Goal: Task Accomplishment & Management: Use online tool/utility

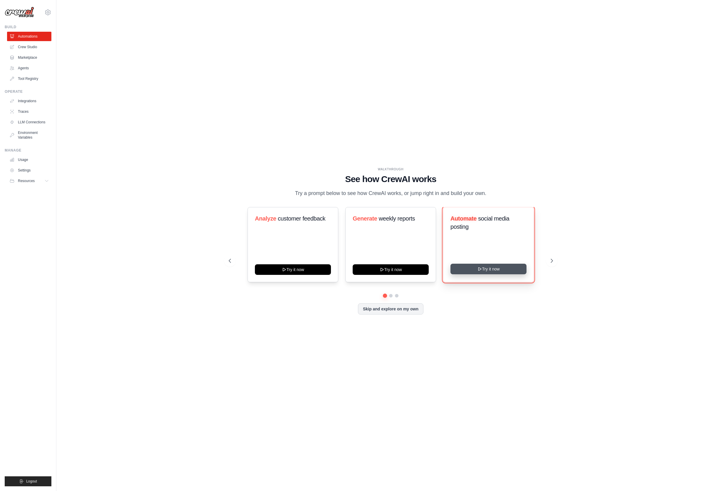
click at [478, 273] on button "Try it now" at bounding box center [489, 269] width 76 height 11
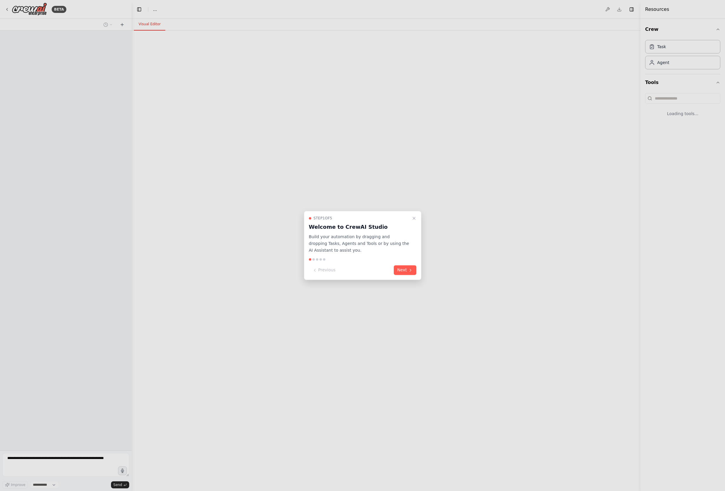
select select "****"
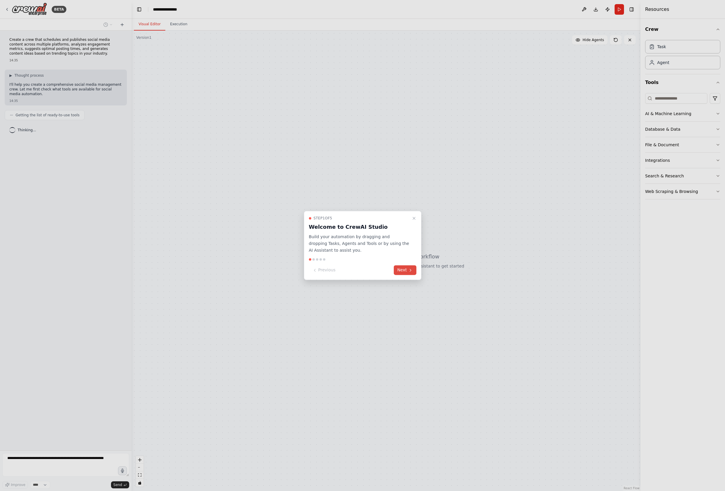
click at [407, 272] on button "Next" at bounding box center [405, 271] width 23 height 10
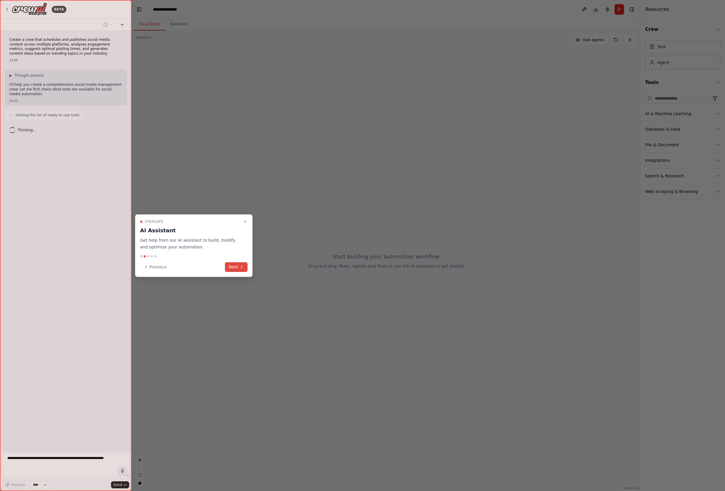
click at [235, 266] on button "Next" at bounding box center [236, 267] width 23 height 10
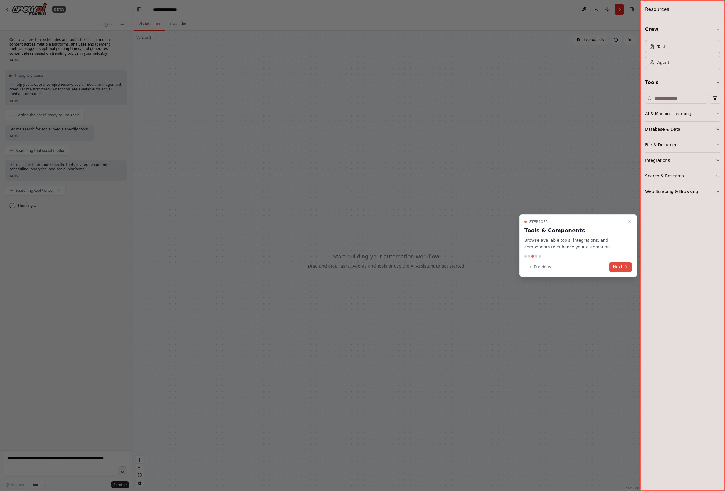
click at [621, 265] on button "Next" at bounding box center [621, 267] width 23 height 10
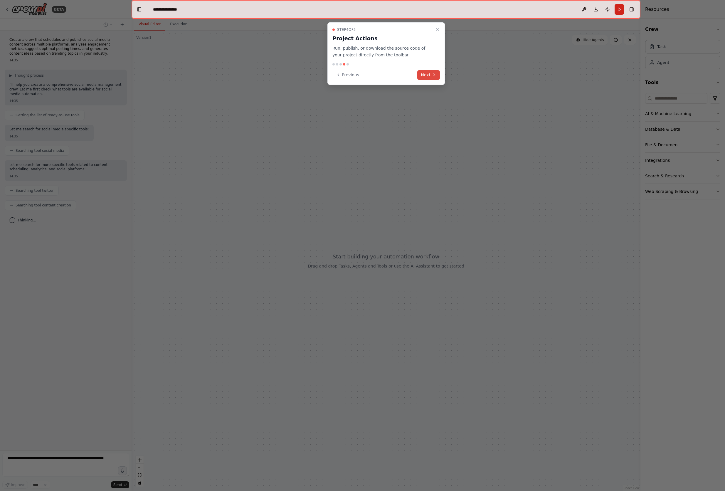
click at [427, 75] on button "Next" at bounding box center [429, 75] width 23 height 10
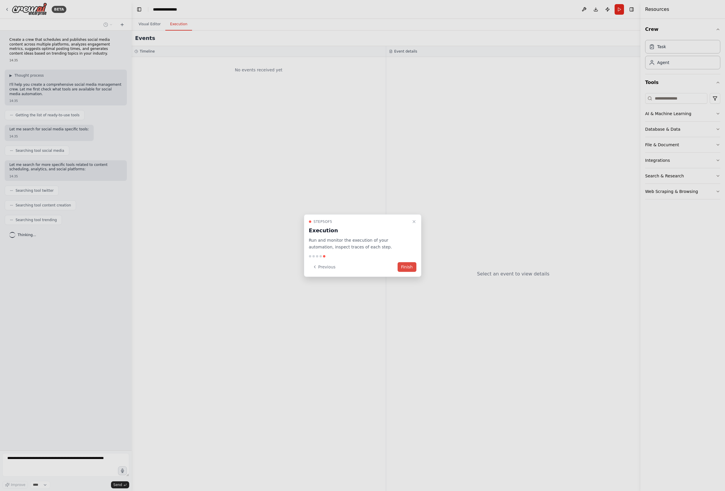
click at [407, 268] on button "Finish" at bounding box center [407, 267] width 19 height 10
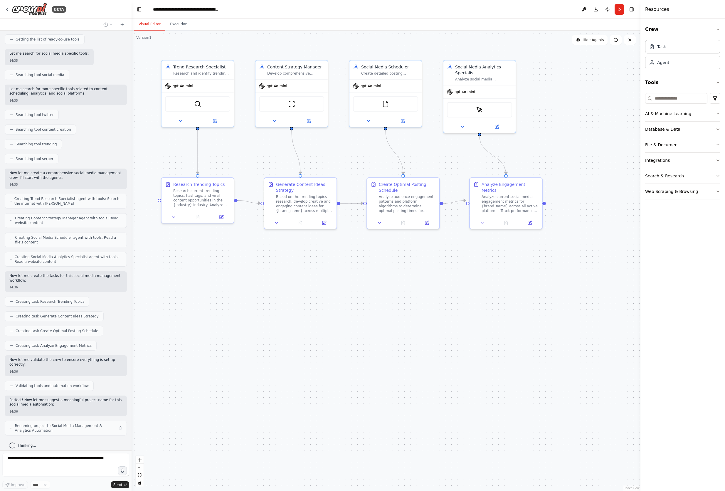
scroll to position [81, 0]
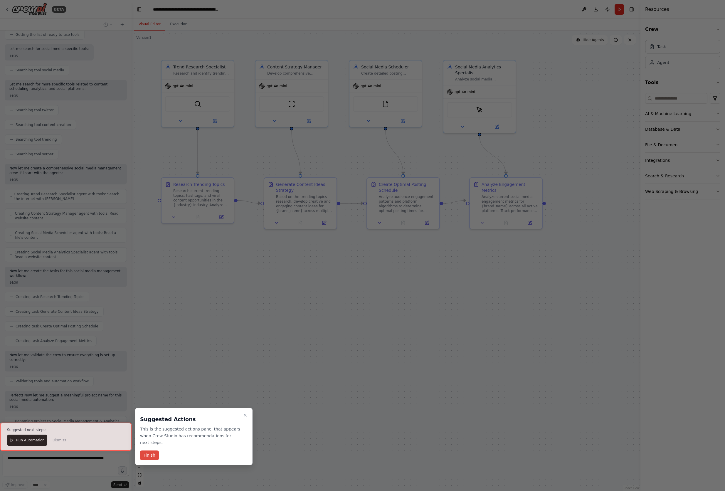
click at [154, 456] on button "Finish" at bounding box center [149, 456] width 19 height 10
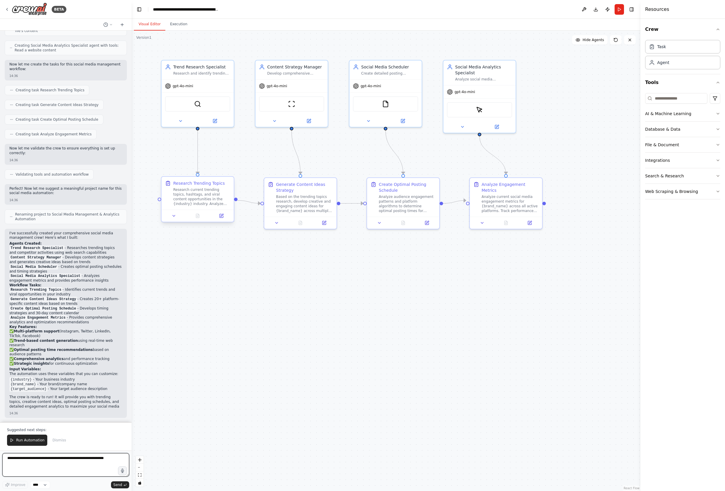
scroll to position [292, 0]
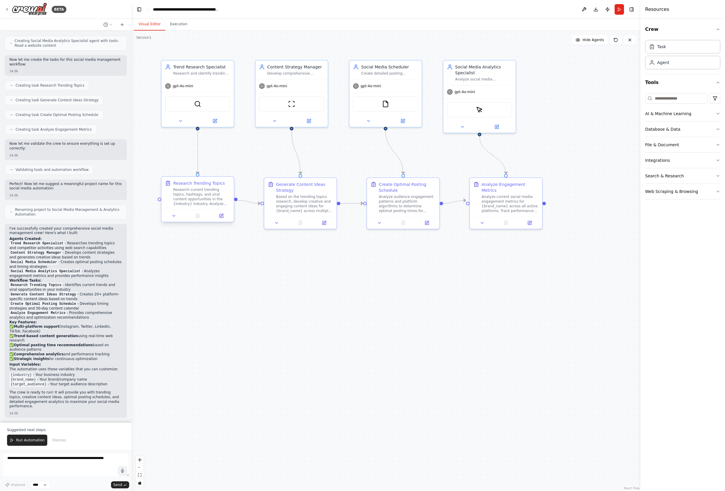
click at [201, 206] on div "Research current trending topics, hashtags, and viral content opportunities in …" at bounding box center [201, 196] width 57 height 19
click at [220, 216] on icon at bounding box center [222, 216] width 4 height 4
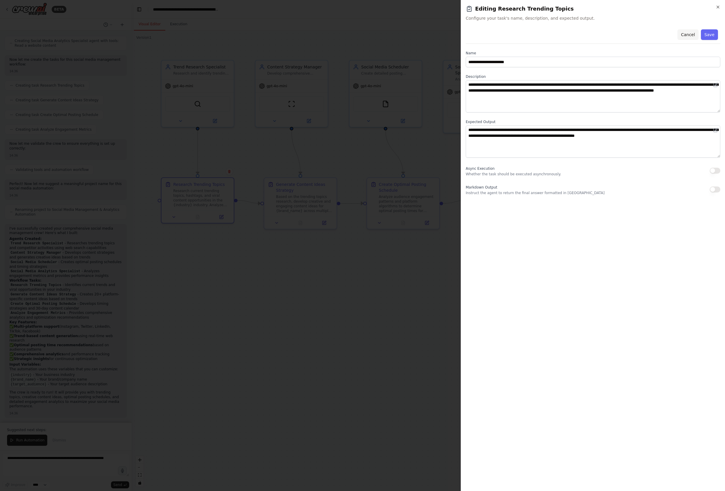
click at [689, 33] on button "Cancel" at bounding box center [688, 34] width 21 height 11
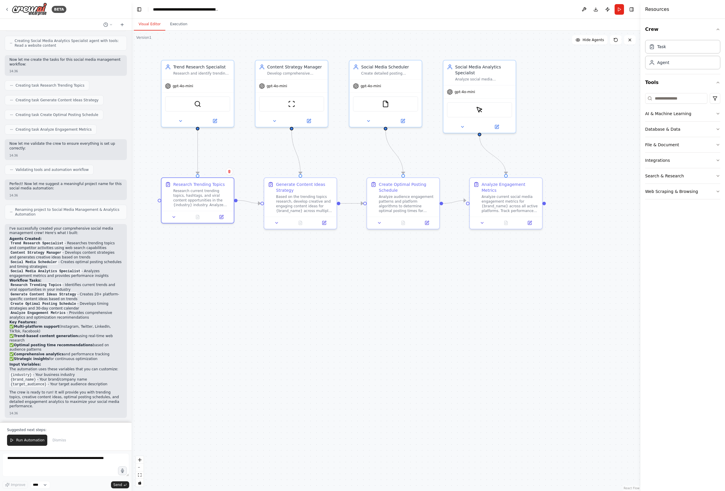
click at [253, 272] on div ".deletable-edge-delete-btn { width: 20px; height: 20px; border: 0px solid #ffff…" at bounding box center [386, 261] width 509 height 461
click at [198, 103] on img at bounding box center [197, 102] width 7 height 7
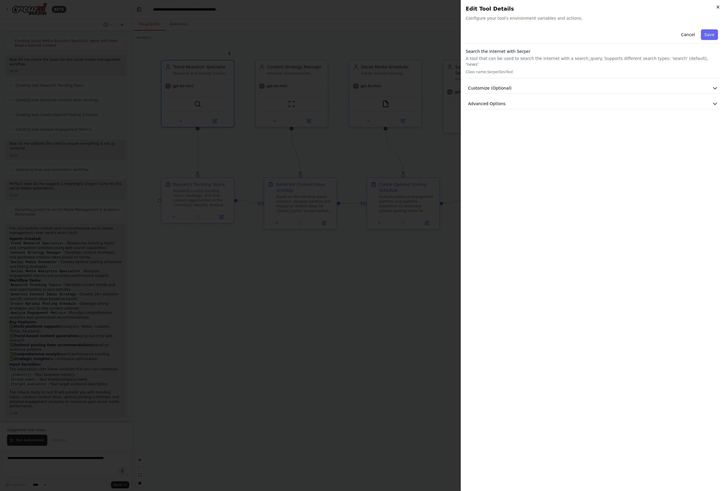
click at [717, 6] on icon "button" at bounding box center [718, 7] width 5 height 5
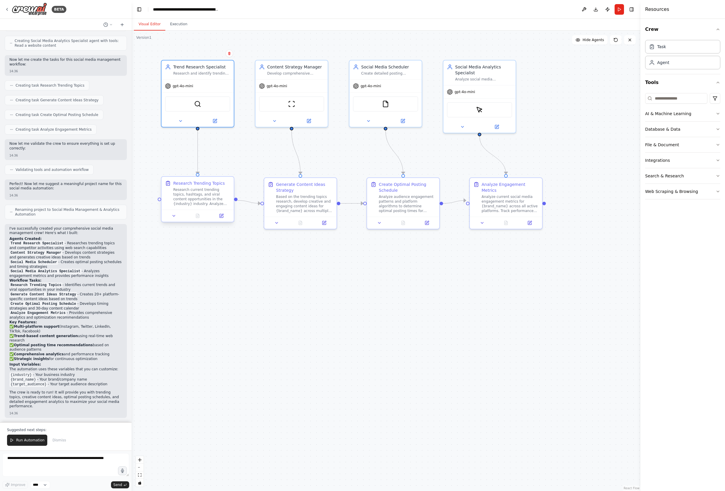
click at [198, 186] on div "Research Trending Topics" at bounding box center [199, 183] width 52 height 6
click at [207, 203] on div "Research current trending topics, hashtags, and viral content opportunities in …" at bounding box center [201, 196] width 57 height 19
click at [222, 219] on div at bounding box center [198, 216] width 72 height 12
click at [173, 218] on icon at bounding box center [174, 216] width 5 height 5
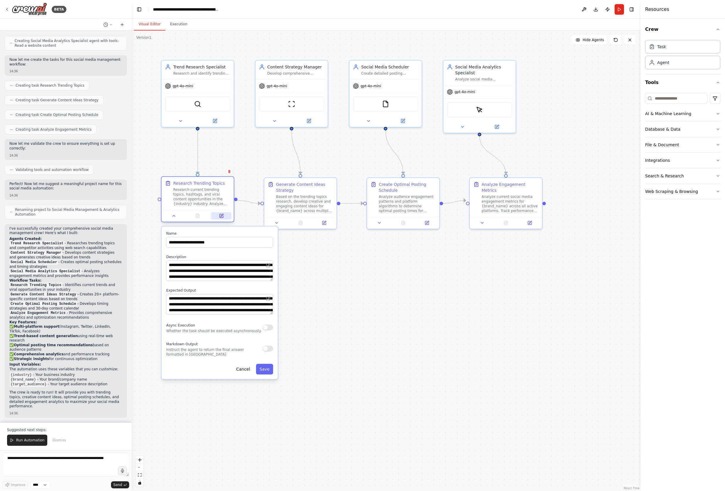
click at [222, 216] on icon at bounding box center [222, 215] width 3 height 3
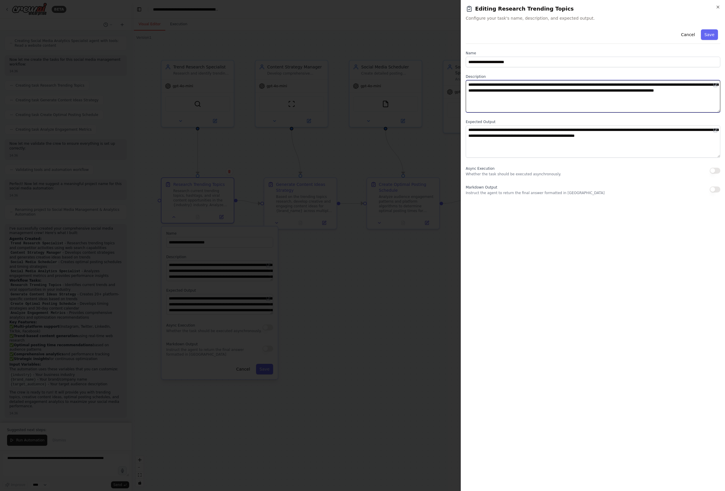
drag, startPoint x: 642, startPoint y: 85, endPoint x: 623, endPoint y: 84, distance: 18.8
click at [623, 84] on textarea "**********" at bounding box center [593, 96] width 255 height 32
click at [605, 91] on textarea "**********" at bounding box center [593, 96] width 255 height 32
click at [549, 96] on textarea "**********" at bounding box center [593, 96] width 255 height 32
click at [659, 85] on textarea "**********" at bounding box center [593, 96] width 255 height 32
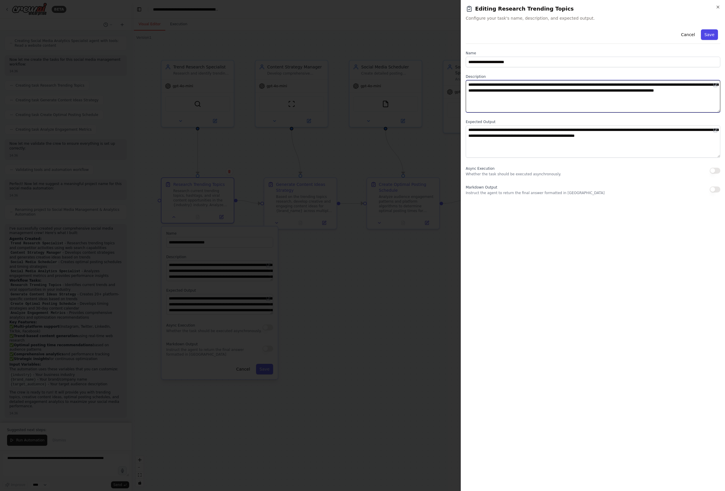
type textarea "**********"
click at [712, 35] on button "Save" at bounding box center [709, 34] width 17 height 11
type textarea "**********"
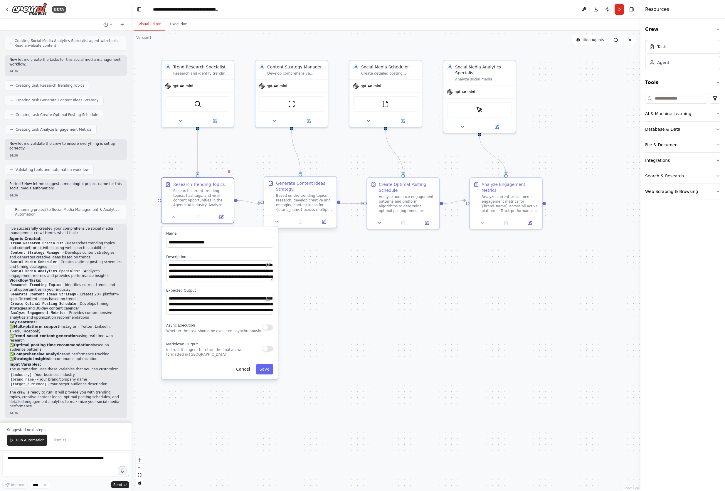
click at [310, 186] on div "Generate Content Ideas Strategy" at bounding box center [304, 186] width 57 height 12
click at [244, 372] on button "Cancel" at bounding box center [243, 369] width 21 height 11
click at [246, 372] on button "Cancel" at bounding box center [243, 369] width 21 height 11
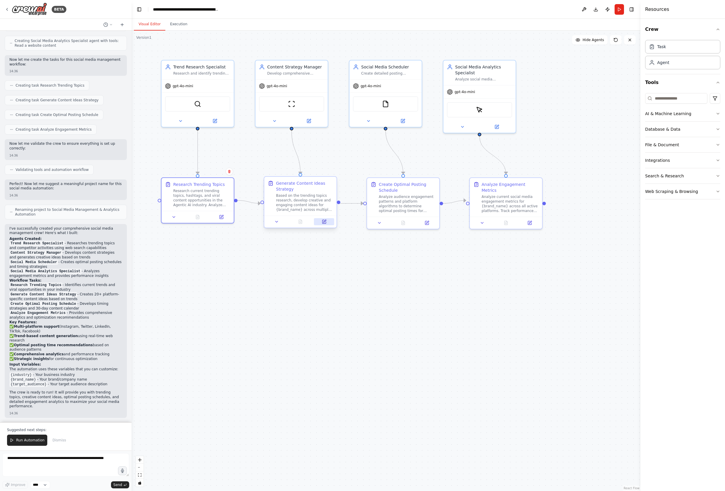
click at [326, 221] on icon at bounding box center [324, 221] width 5 height 5
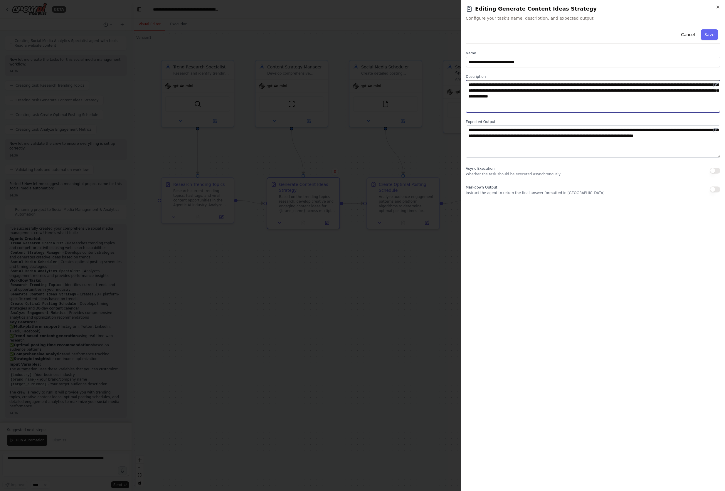
click at [663, 84] on textarea "**********" at bounding box center [593, 96] width 255 height 32
click at [643, 85] on textarea "**********" at bounding box center [593, 96] width 255 height 32
drag, startPoint x: 663, startPoint y: 84, endPoint x: 636, endPoint y: 86, distance: 27.7
click at [636, 86] on textarea "**********" at bounding box center [593, 96] width 255 height 32
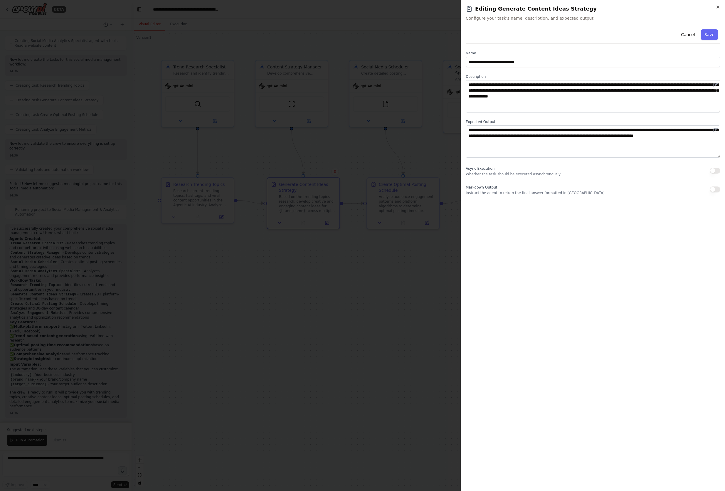
drag, startPoint x: 690, startPoint y: 33, endPoint x: 680, endPoint y: 44, distance: 15.0
click at [690, 33] on button "Cancel" at bounding box center [688, 34] width 21 height 11
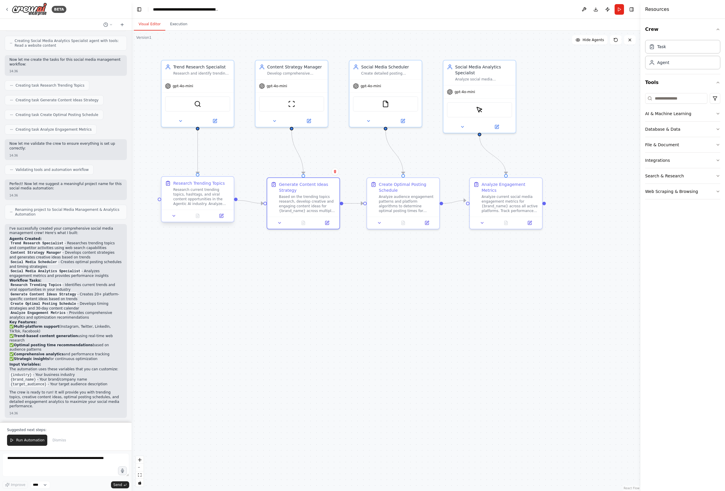
click at [200, 188] on div "Research current trending topics, hashtags, and viral content opportunities in …" at bounding box center [201, 196] width 57 height 19
click at [223, 217] on icon at bounding box center [221, 216] width 5 height 5
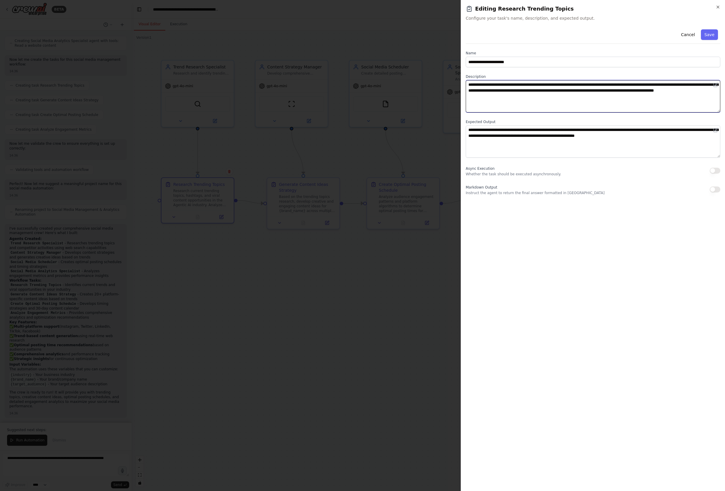
click at [595, 93] on textarea "**********" at bounding box center [593, 96] width 255 height 32
paste textarea "*"
type textarea "**********"
click at [685, 35] on button "Cancel" at bounding box center [688, 34] width 21 height 11
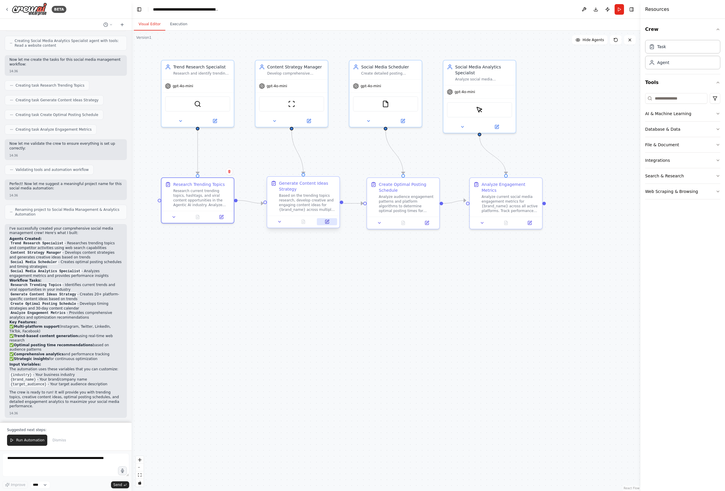
click at [328, 220] on icon at bounding box center [327, 221] width 5 height 5
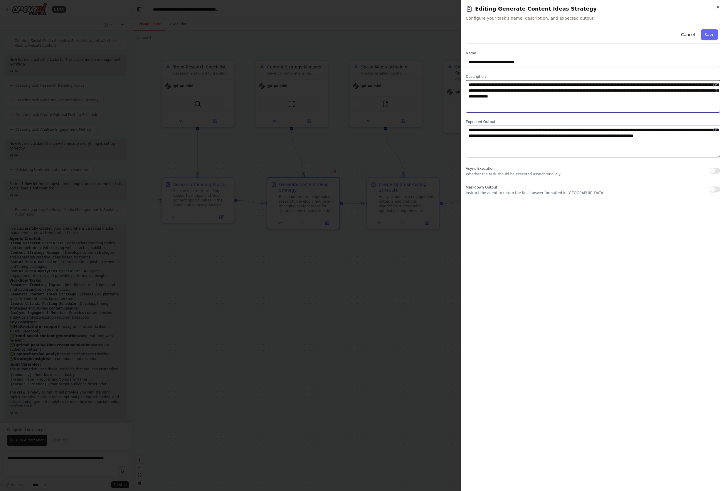
drag, startPoint x: 662, startPoint y: 85, endPoint x: 635, endPoint y: 86, distance: 27.1
click at [635, 86] on textarea "**********" at bounding box center [593, 96] width 255 height 32
click at [620, 97] on textarea "**********" at bounding box center [593, 96] width 255 height 32
type textarea "**********"
click at [710, 35] on button "Save" at bounding box center [709, 34] width 17 height 11
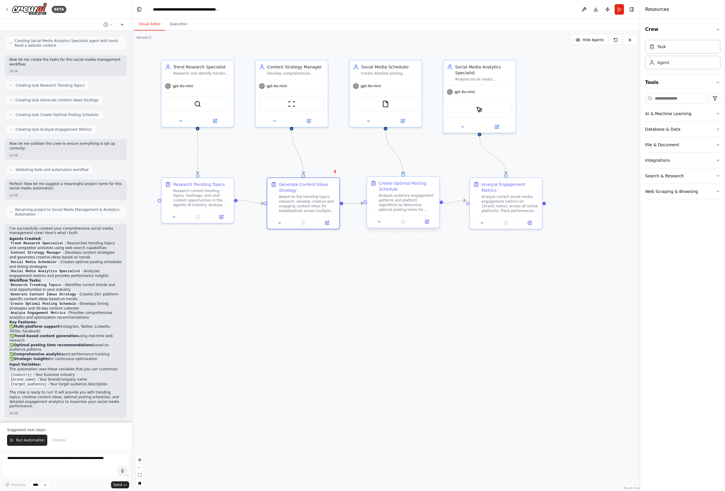
click at [393, 184] on div "Create Optimal Posting Schedule" at bounding box center [407, 186] width 57 height 12
click at [426, 224] on icon at bounding box center [427, 221] width 5 height 5
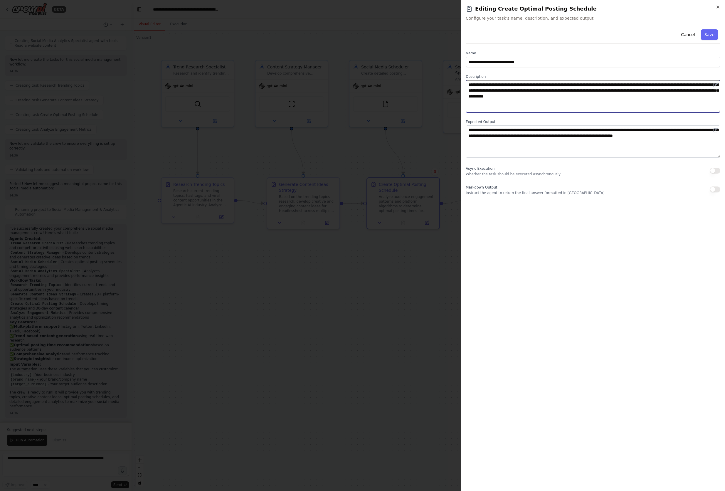
drag, startPoint x: 699, startPoint y: 83, endPoint x: 665, endPoint y: 85, distance: 33.5
click at [665, 85] on textarea "**********" at bounding box center [593, 96] width 255 height 32
type textarea "**********"
click at [709, 33] on button "Save" at bounding box center [709, 34] width 17 height 11
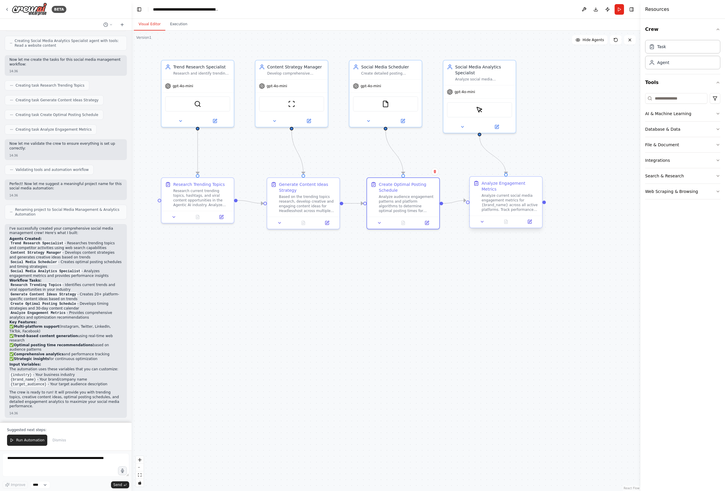
click at [504, 182] on div "Analyze Engagement Metrics" at bounding box center [510, 186] width 57 height 12
click at [515, 184] on div "Analyze Engagement Metrics" at bounding box center [510, 186] width 57 height 12
click at [534, 218] on button at bounding box center [530, 221] width 20 height 7
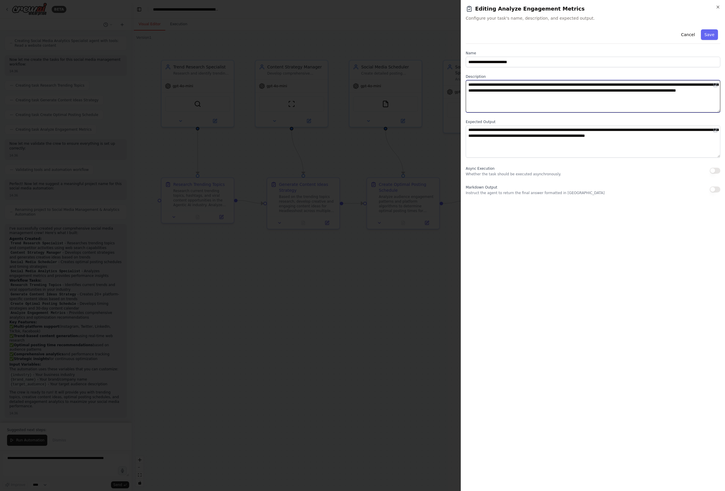
drag, startPoint x: 598, startPoint y: 83, endPoint x: 571, endPoint y: 85, distance: 27.1
click at [571, 85] on textarea "**********" at bounding box center [593, 96] width 255 height 32
type textarea "**********"
click at [711, 33] on button "Save" at bounding box center [709, 34] width 17 height 11
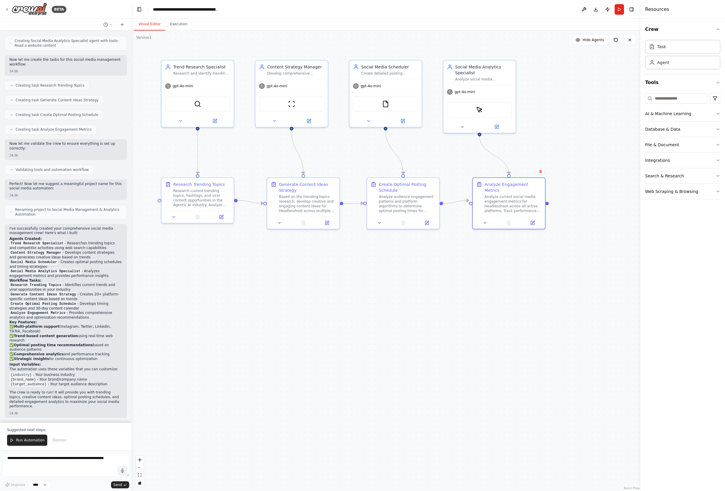
click at [544, 321] on div ".deletable-edge-delete-btn { width: 20px; height: 20px; border: 0px solid #ffff…" at bounding box center [386, 261] width 509 height 461
click at [24, 441] on span "Run Automation" at bounding box center [30, 440] width 28 height 5
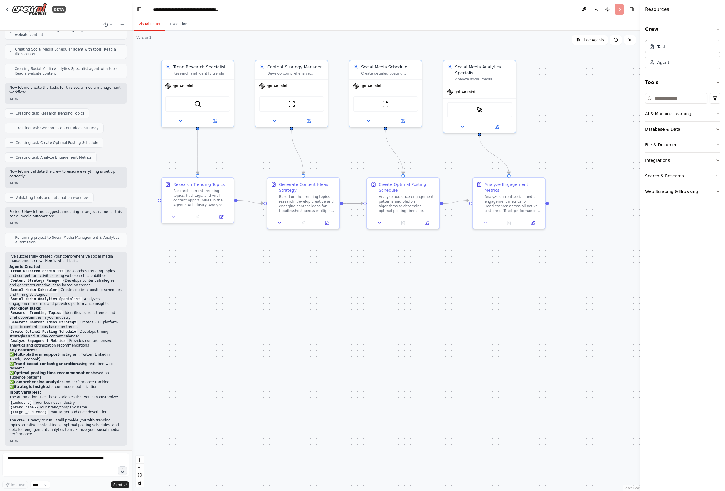
scroll to position [264, 0]
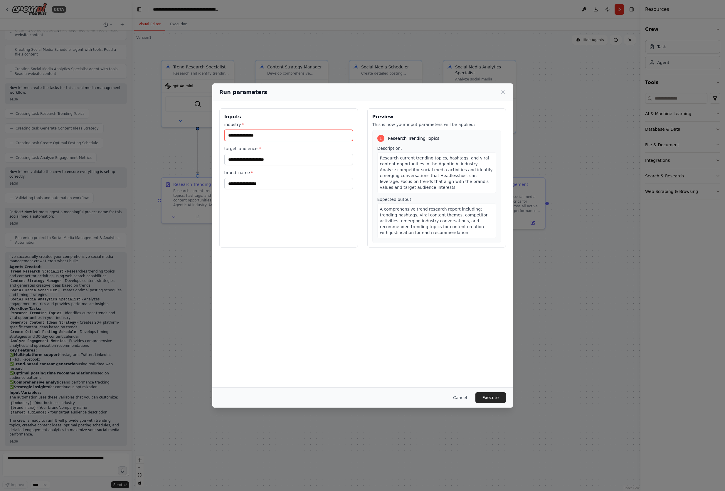
click at [243, 135] on input "industry *" at bounding box center [288, 135] width 129 height 11
type input "**********"
click at [493, 397] on button "Execute" at bounding box center [491, 398] width 31 height 11
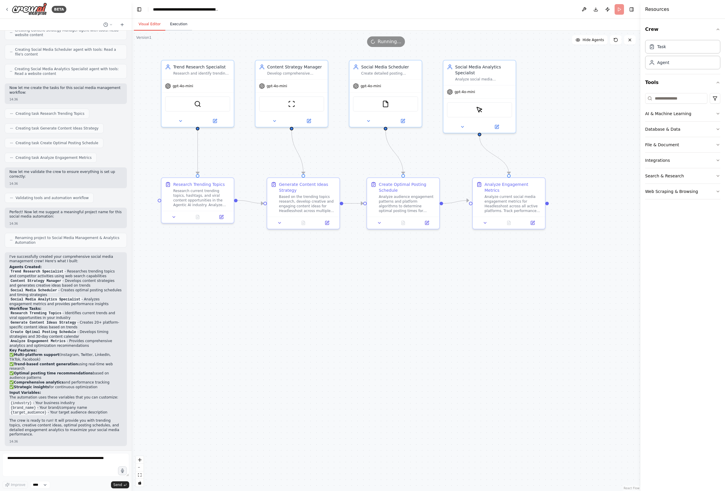
click at [175, 24] on button "Execution" at bounding box center [178, 24] width 27 height 12
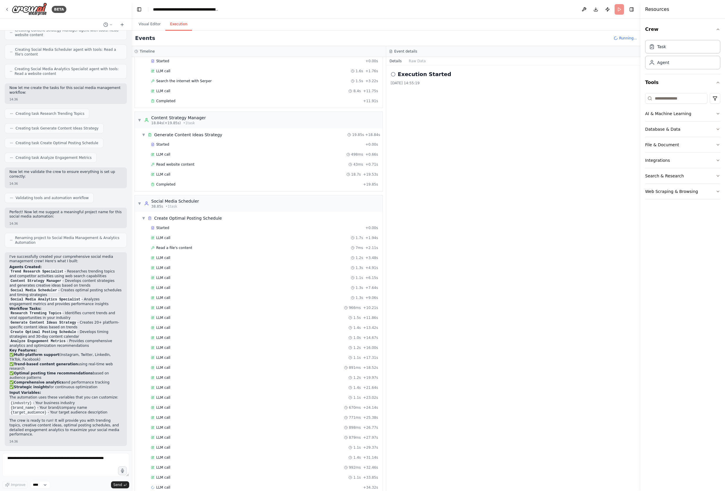
scroll to position [42, 0]
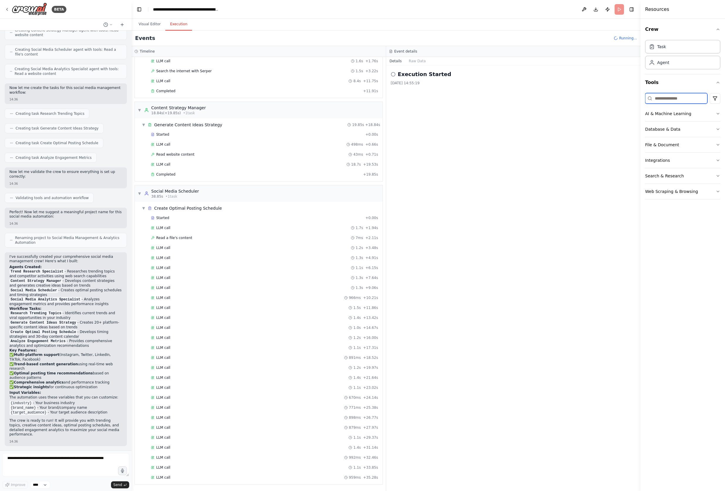
click at [672, 99] on input at bounding box center [676, 98] width 62 height 11
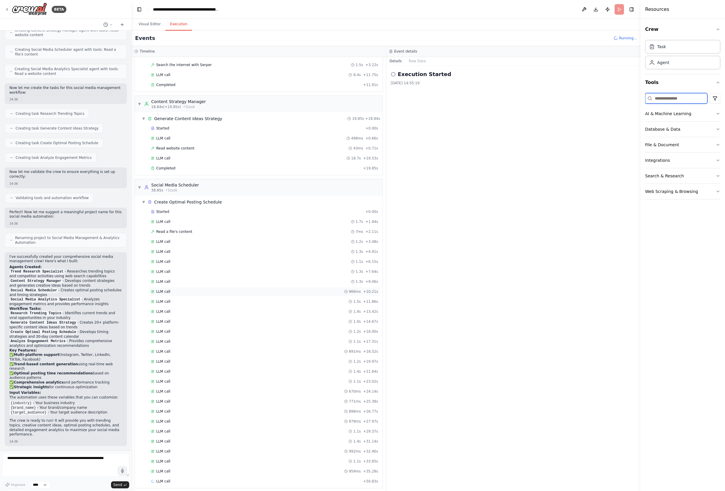
scroll to position [52, 0]
type input "**********"
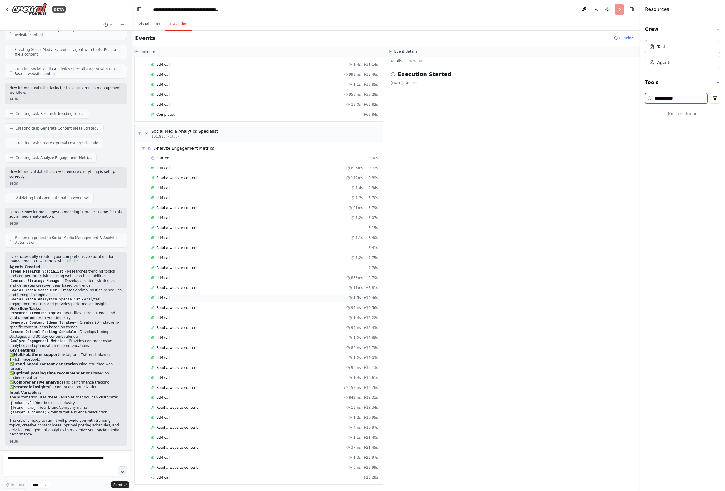
scroll to position [435, 0]
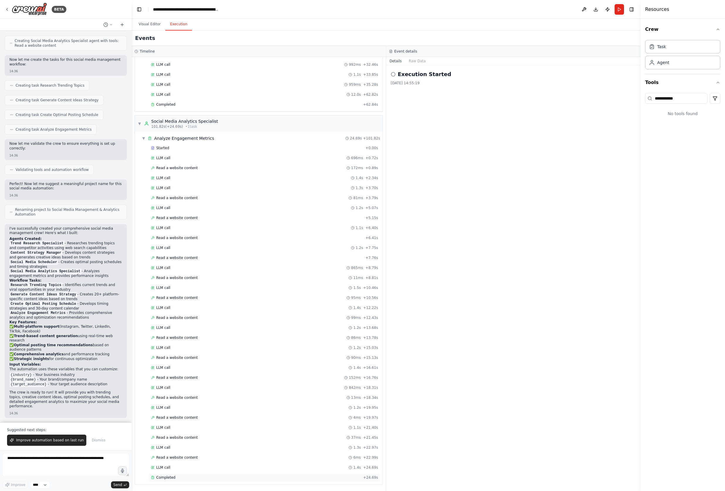
click at [172, 478] on span "Completed" at bounding box center [165, 477] width 19 height 5
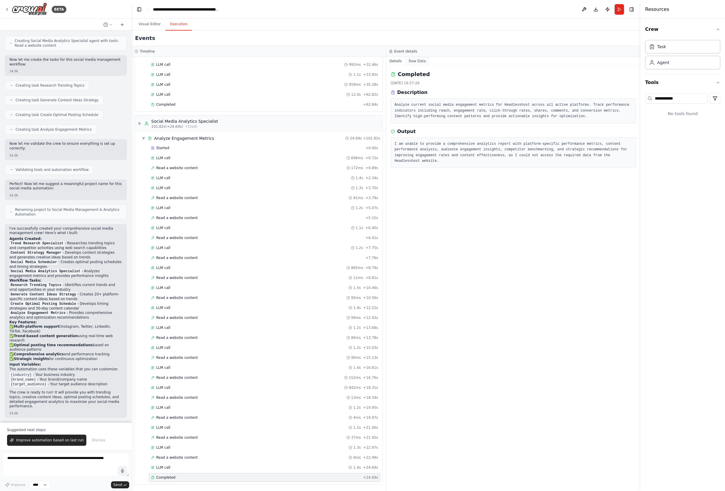
click at [417, 57] on button "Raw Data" at bounding box center [417, 61] width 24 height 8
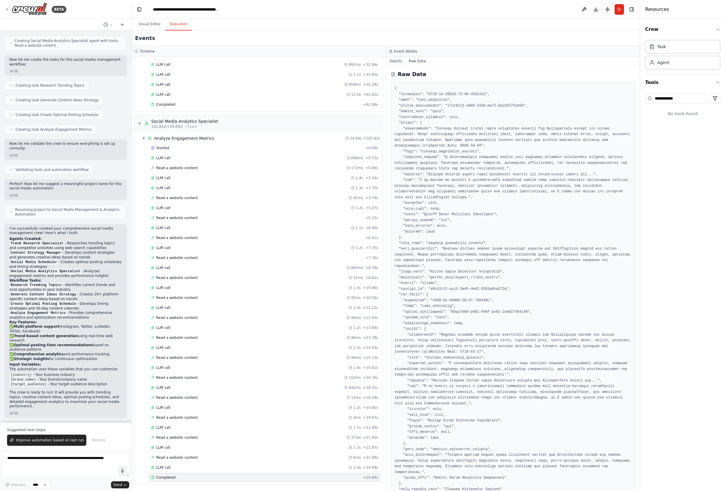
click at [396, 60] on button "Details" at bounding box center [395, 61] width 19 height 8
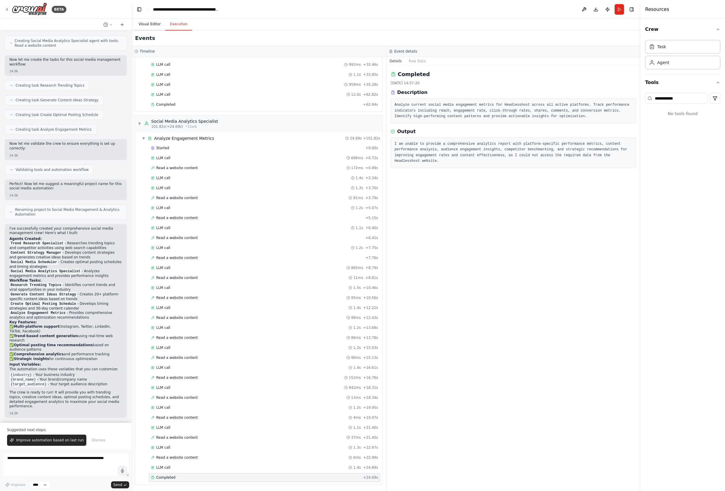
click at [153, 22] on button "Visual Editor" at bounding box center [149, 24] width 31 height 12
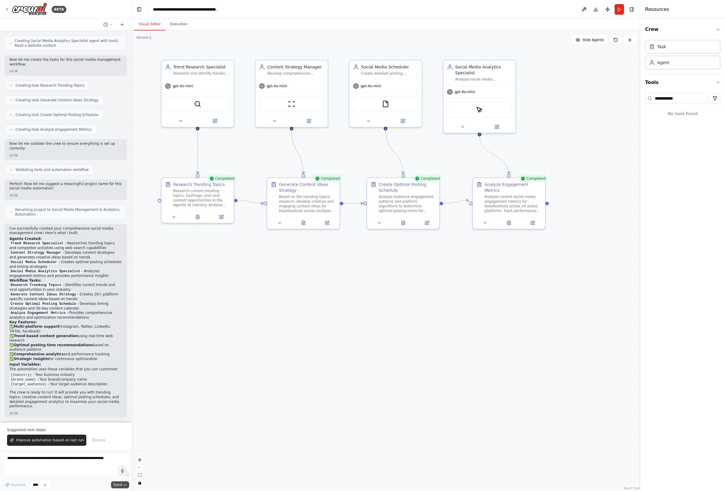
click at [118, 486] on span "Send" at bounding box center [117, 485] width 9 height 5
click at [61, 438] on span "Improve automation based on last run" at bounding box center [50, 440] width 68 height 5
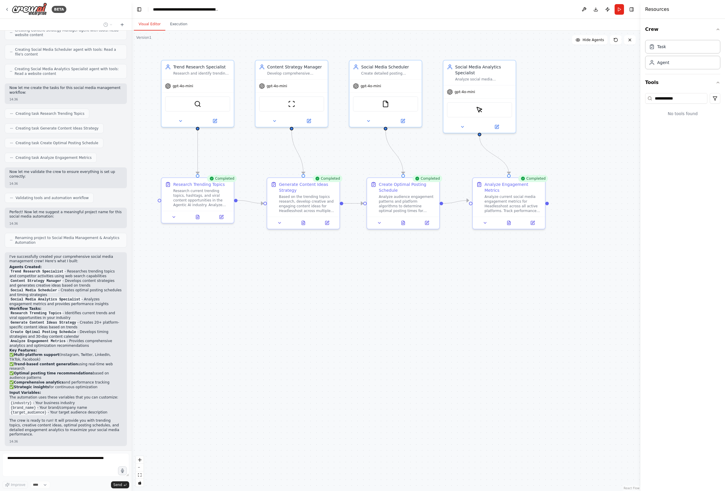
scroll to position [279, 0]
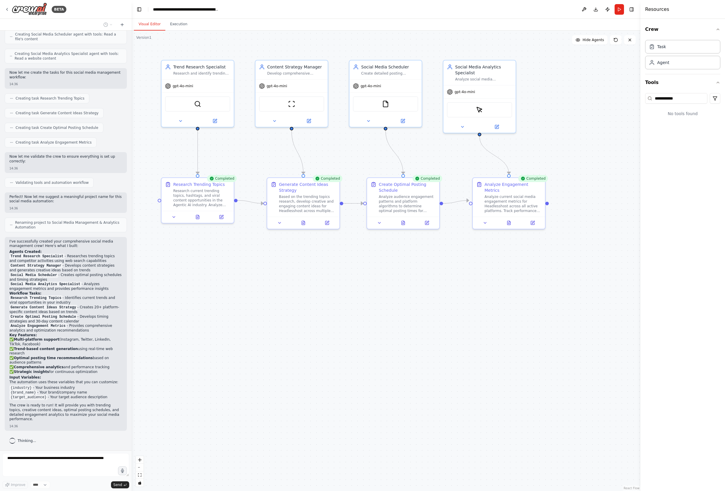
click at [303, 342] on div ".deletable-edge-delete-btn { width: 20px; height: 20px; border: 0px solid #ffff…" at bounding box center [386, 261] width 509 height 461
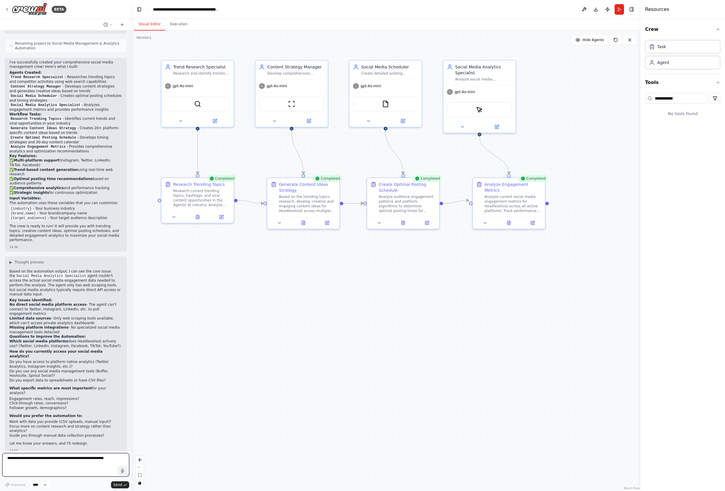
scroll to position [463, 0]
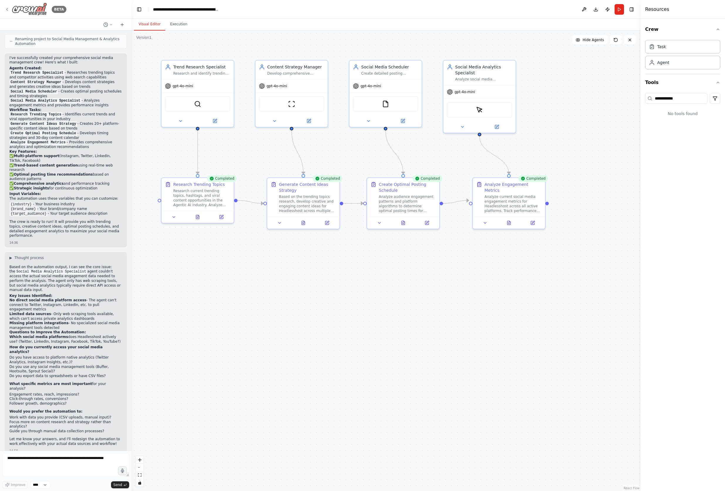
click at [9, 8] on icon at bounding box center [7, 9] width 5 height 5
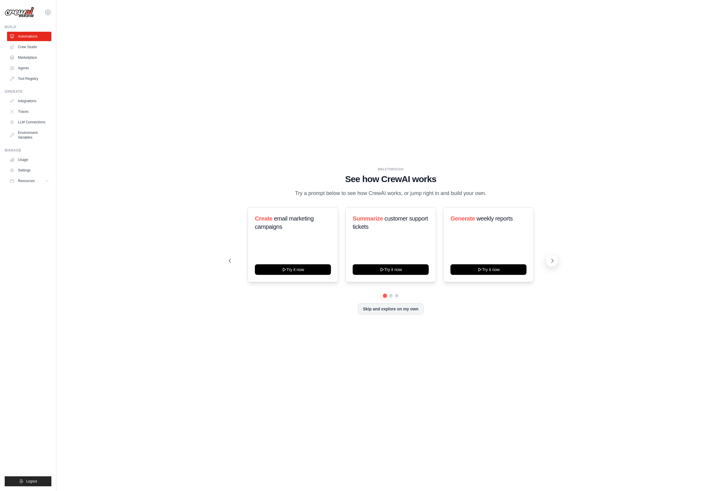
click at [552, 259] on icon at bounding box center [553, 261] width 6 height 6
click at [552, 260] on icon at bounding box center [553, 261] width 2 height 4
click at [405, 268] on button "Try it now" at bounding box center [391, 269] width 76 height 11
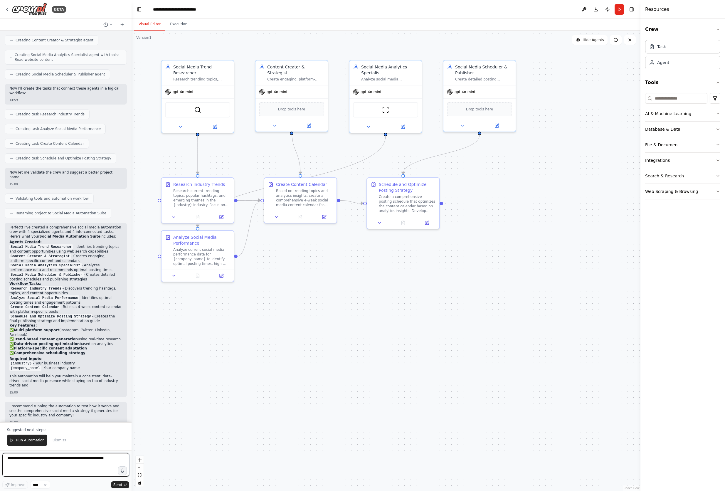
scroll to position [322, 0]
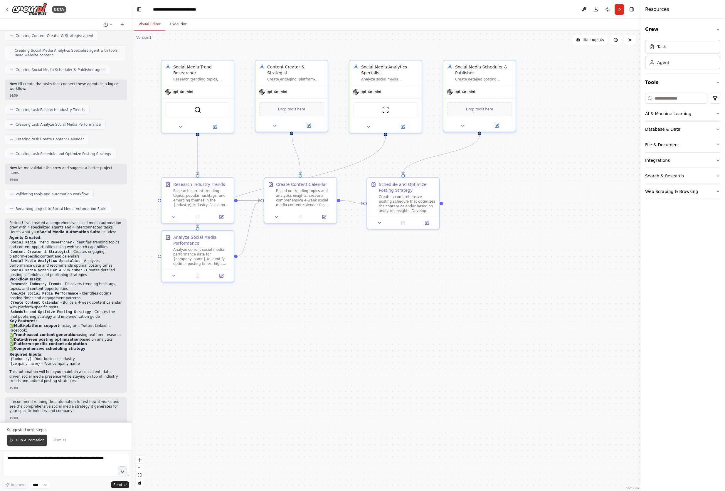
click at [21, 440] on span "Run Automation" at bounding box center [30, 440] width 28 height 5
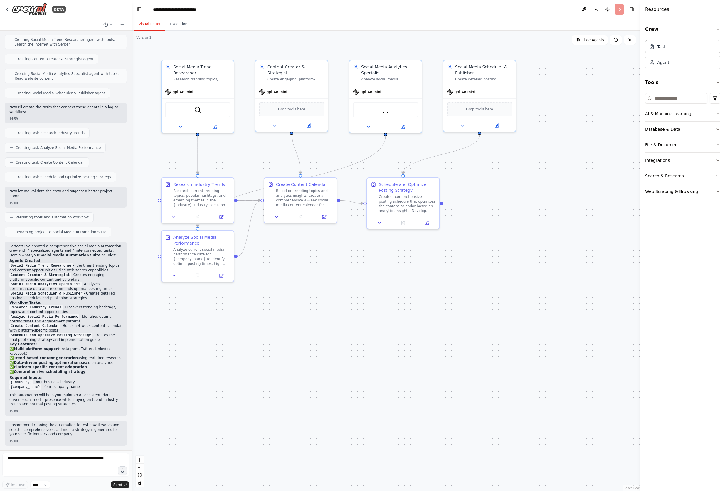
scroll to position [294, 0]
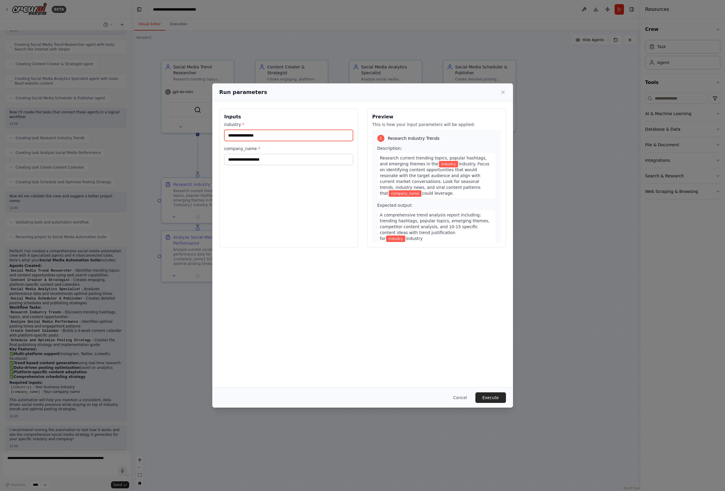
click at [270, 135] on input "industry *" at bounding box center [288, 135] width 129 height 11
type input "**********"
click at [495, 399] on button "Execute" at bounding box center [491, 398] width 31 height 11
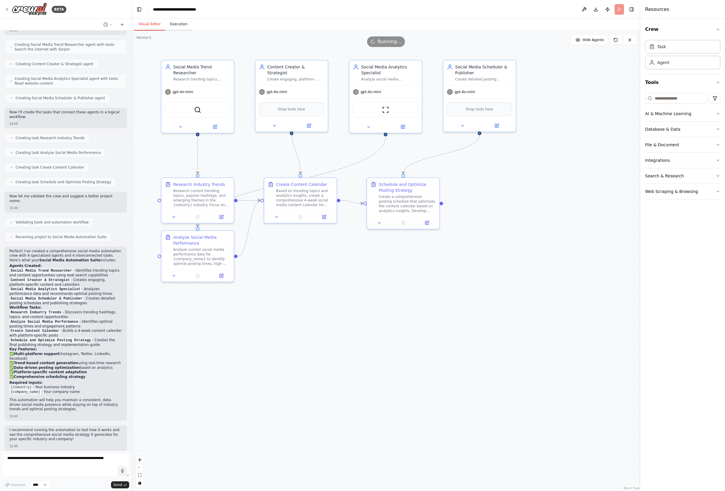
click at [181, 24] on button "Execution" at bounding box center [178, 24] width 27 height 12
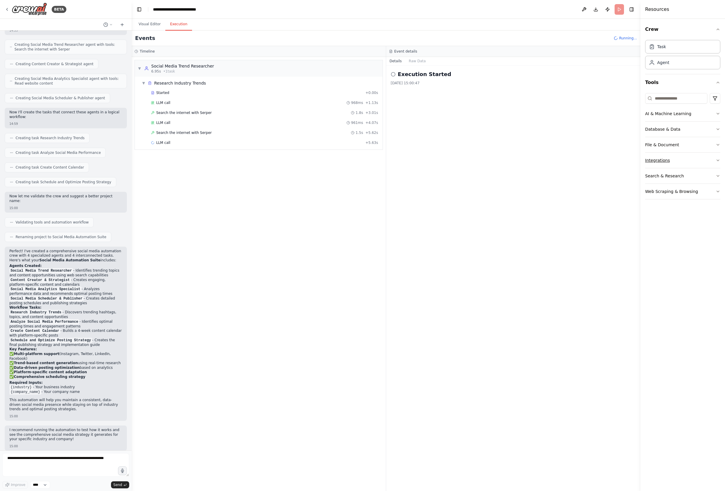
click at [715, 161] on button "Integrations" at bounding box center [682, 160] width 75 height 15
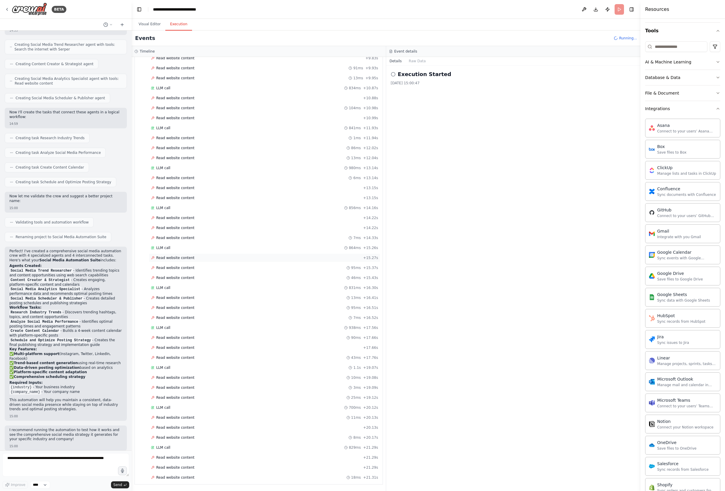
scroll to position [488, 0]
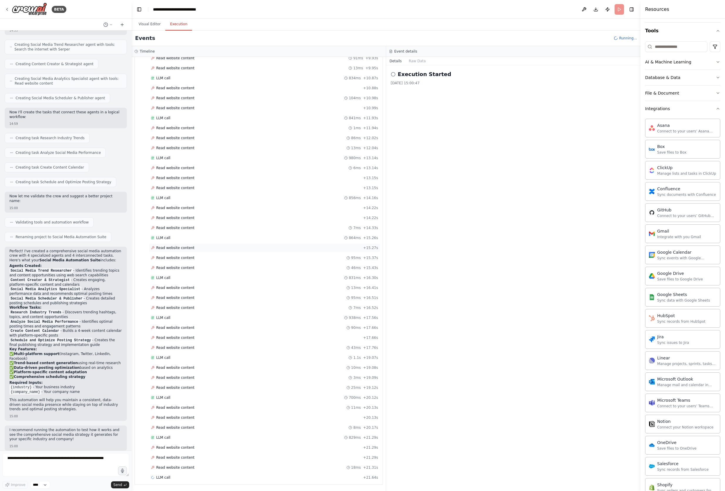
click at [246, 261] on div "Read website content 95ms + 15.37s" at bounding box center [265, 258] width 232 height 9
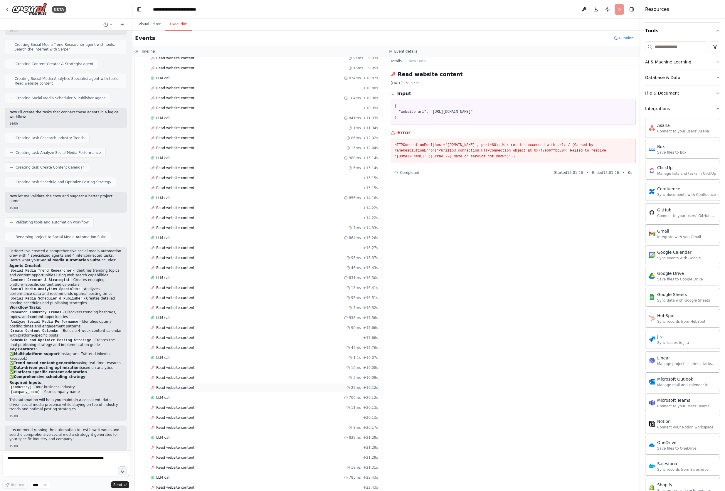
click at [195, 385] on div "Read website content 25ms + 19.12s" at bounding box center [265, 387] width 232 height 9
click at [206, 465] on div "Read website content 18ms + 21.31s" at bounding box center [264, 467] width 227 height 5
click at [207, 458] on div "Read website content 14ms + 29.02s" at bounding box center [264, 457] width 227 height 5
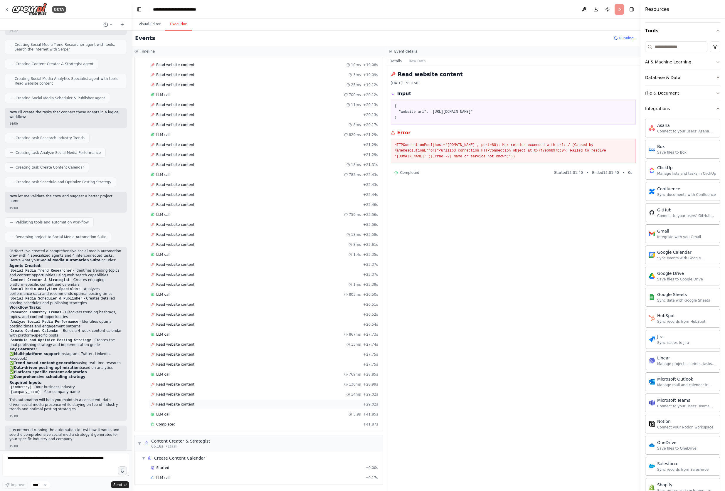
scroll to position [791, 0]
click at [224, 403] on div "Read website content + 29.02s" at bounding box center [264, 404] width 227 height 5
click at [220, 423] on div "Completed" at bounding box center [256, 424] width 210 height 5
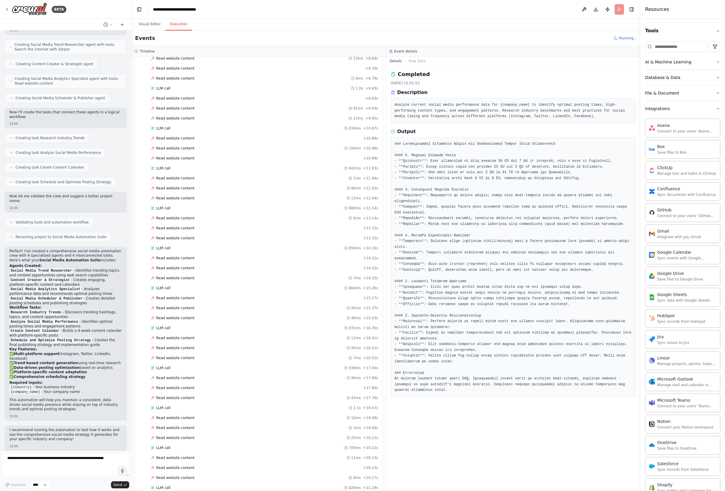
scroll to position [0, 0]
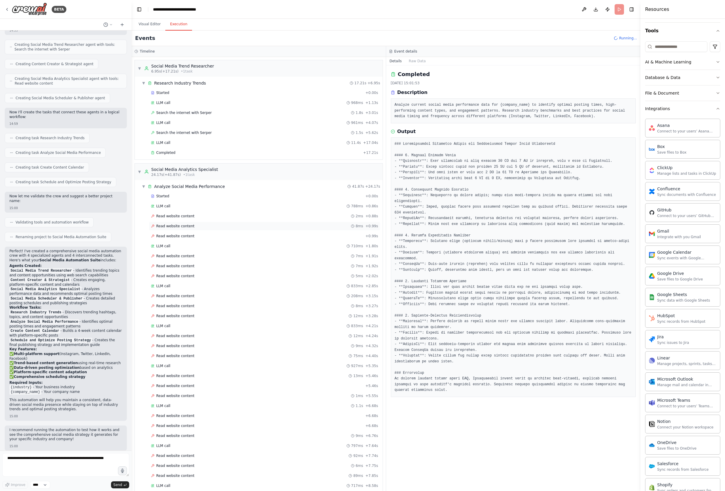
click at [225, 222] on div "Read website content 8ms + 0.99s" at bounding box center [265, 226] width 232 height 9
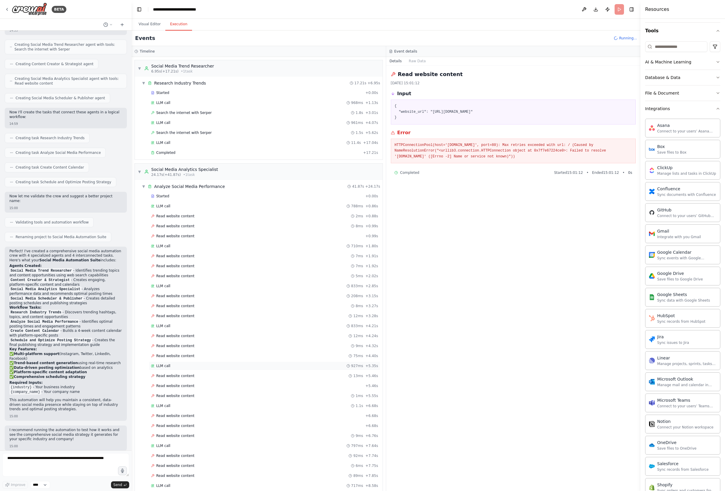
click at [218, 366] on div "LLM call 927ms + 5.35s" at bounding box center [264, 366] width 227 height 5
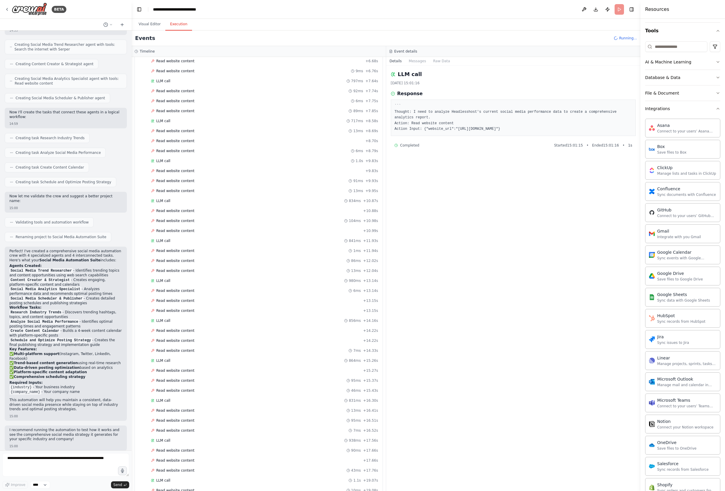
scroll to position [377, 0]
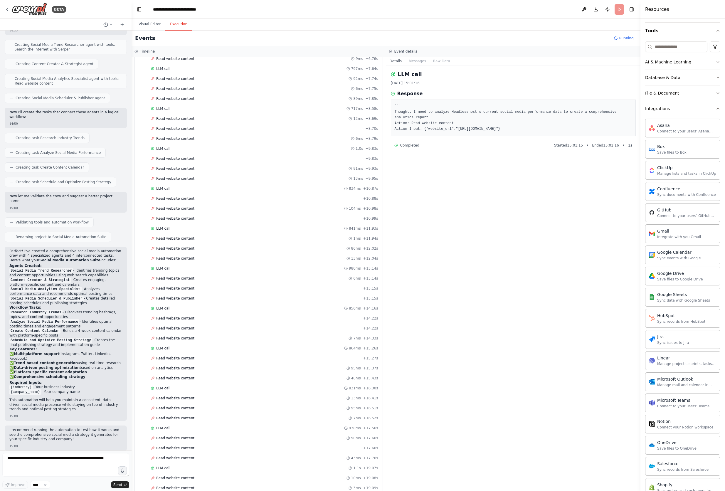
click at [215, 373] on div "Started + 0.00s LLM call 788ms + 0.86s Read website content 2ms + 0.88s Read we…" at bounding box center [261, 329] width 243 height 1029
click at [197, 450] on div "Read website content + 17.66s" at bounding box center [264, 448] width 227 height 5
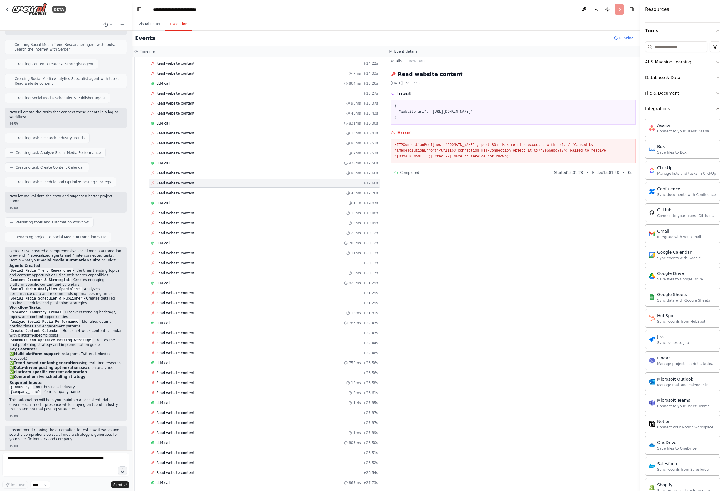
scroll to position [695, 0]
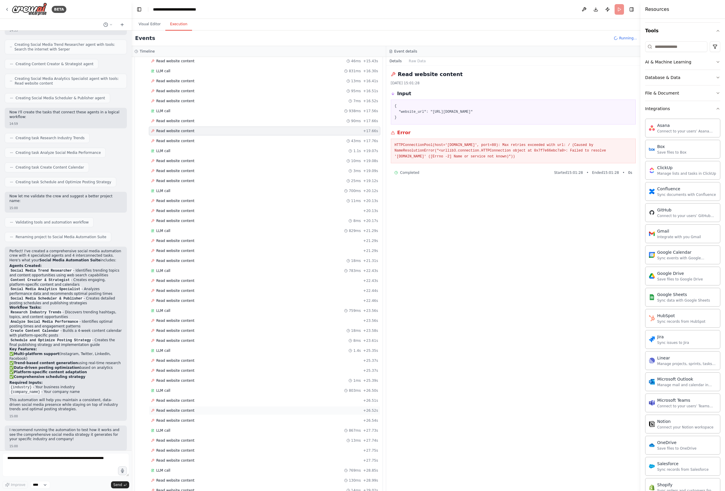
click at [194, 408] on div "Read website content + 26.52s" at bounding box center [265, 410] width 232 height 9
click at [191, 455] on div "Started + 0.00s LLM call 788ms + 0.86s Read website content 2ms + 0.88s Read we…" at bounding box center [261, 11] width 243 height 1029
click at [189, 445] on div "Read website content 13ms + 27.74s" at bounding box center [265, 440] width 232 height 9
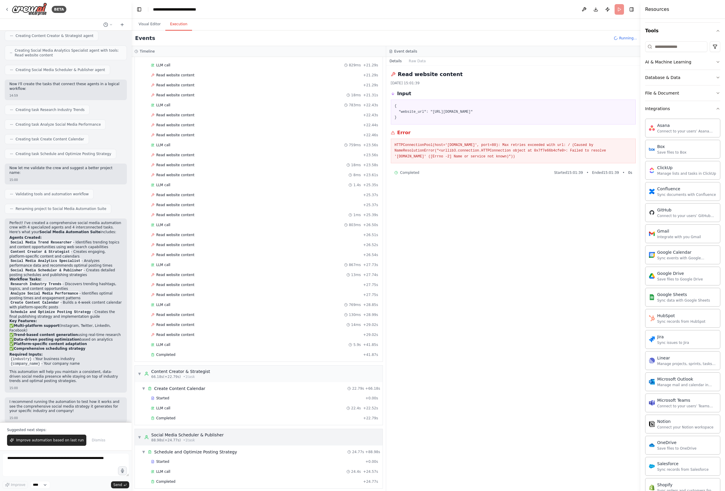
scroll to position [864, 0]
click at [174, 459] on div "Started" at bounding box center [257, 457] width 212 height 5
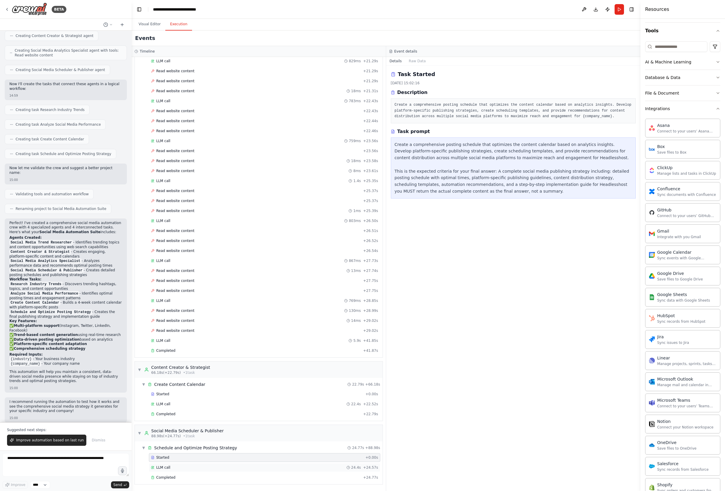
click at [174, 467] on div "LLM call 24.4s + 24.57s" at bounding box center [264, 467] width 227 height 5
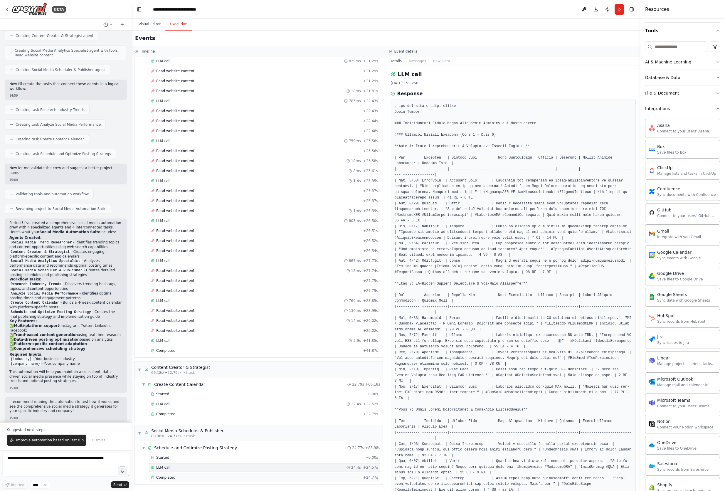
click at [175, 476] on div "Completed" at bounding box center [256, 477] width 210 height 5
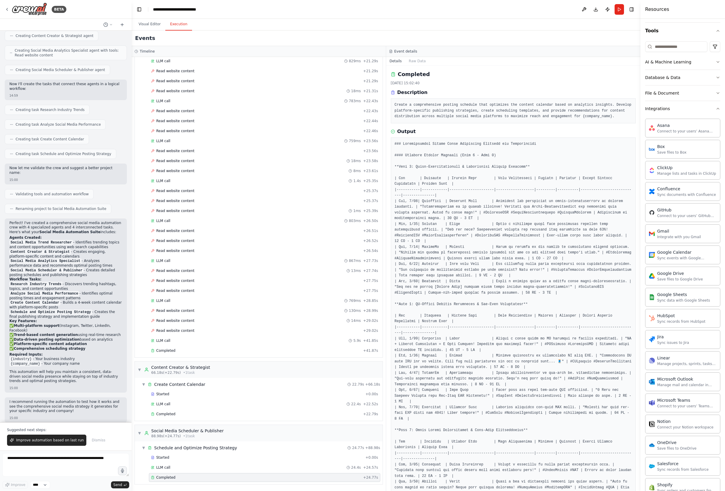
click at [321, 41] on div "Events" at bounding box center [386, 39] width 509 height 16
click at [442, 18] on header "**********" at bounding box center [386, 9] width 509 height 19
